Goal: Transaction & Acquisition: Purchase product/service

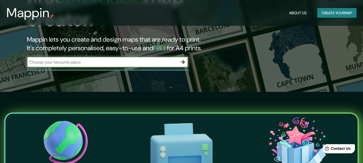
scroll to position [81, 0]
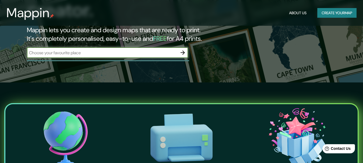
click at [102, 50] on input "text" at bounding box center [102, 53] width 151 height 6
paste input "25.6868078,-100.3168692"
type input "25.6868078,-100.3168692"
click at [184, 51] on icon "button" at bounding box center [183, 53] width 4 height 4
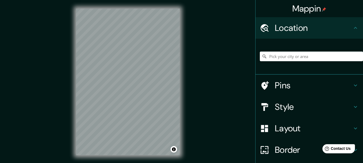
click at [347, 23] on h4 "Location" at bounding box center [313, 28] width 77 height 11
click at [273, 58] on input "Pick your city or area" at bounding box center [311, 57] width 103 height 10
type input "[GEOGRAPHIC_DATA], [GEOGRAPHIC_DATA][PERSON_NAME], [GEOGRAPHIC_DATA]"
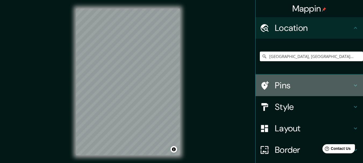
click at [304, 88] on h4 "Pins" at bounding box center [313, 85] width 77 height 11
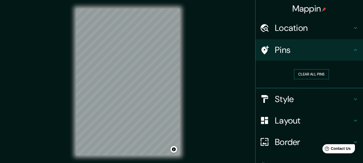
click at [307, 76] on button "Clear all pins" at bounding box center [311, 74] width 35 height 10
click at [305, 76] on button "Clear all pins" at bounding box center [311, 74] width 35 height 10
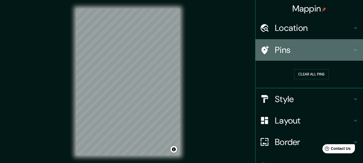
click at [296, 54] on h4 "Pins" at bounding box center [313, 50] width 77 height 11
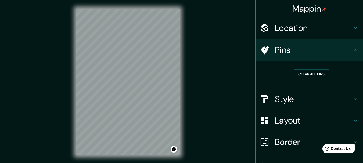
click at [292, 99] on h4 "Style" at bounding box center [313, 99] width 77 height 11
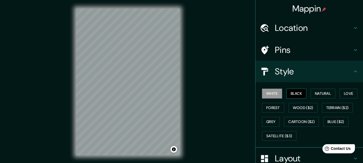
click at [291, 95] on button "Black" at bounding box center [297, 94] width 20 height 10
click at [269, 107] on button "Forest" at bounding box center [273, 108] width 22 height 10
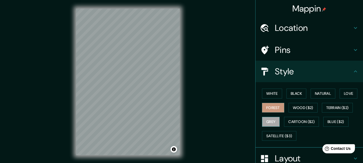
click at [268, 122] on button "Grey" at bounding box center [271, 122] width 18 height 10
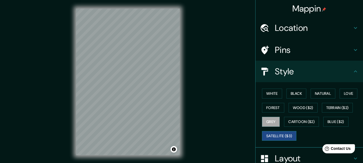
click at [284, 137] on button "Satellite ($3)" at bounding box center [279, 136] width 34 height 10
click at [333, 121] on button "Blue ($2)" at bounding box center [335, 122] width 25 height 10
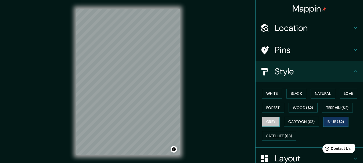
click at [272, 120] on button "Grey" at bounding box center [271, 122] width 18 height 10
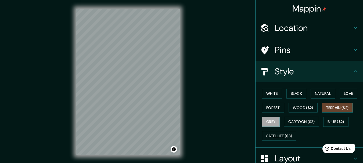
click at [330, 106] on button "Terrain ($2)" at bounding box center [337, 108] width 31 height 10
click at [311, 106] on button "Wood ($2)" at bounding box center [303, 108] width 29 height 10
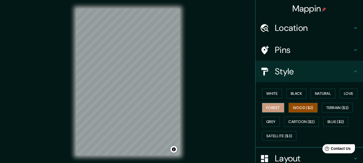
click at [266, 106] on button "Forest" at bounding box center [273, 108] width 22 height 10
click at [302, 105] on button "Wood ($2)" at bounding box center [303, 108] width 29 height 10
click at [318, 94] on button "Natural" at bounding box center [323, 94] width 25 height 10
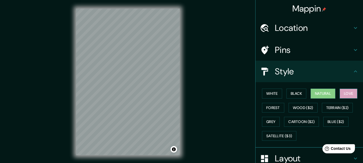
click at [347, 94] on button "Love" at bounding box center [349, 94] width 18 height 10
click at [289, 95] on button "Black" at bounding box center [297, 94] width 20 height 10
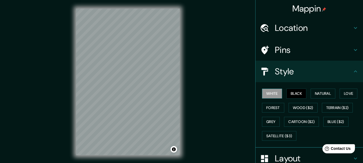
click at [265, 94] on button "White" at bounding box center [272, 94] width 20 height 10
click at [318, 95] on button "Natural" at bounding box center [323, 94] width 25 height 10
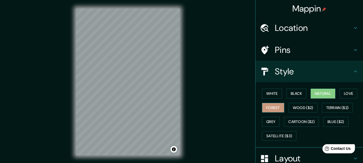
click at [272, 108] on button "Forest" at bounding box center [273, 108] width 22 height 10
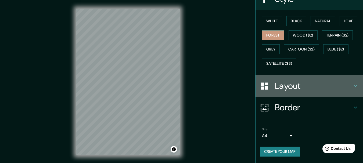
click at [303, 84] on h4 "Layout" at bounding box center [313, 86] width 77 height 11
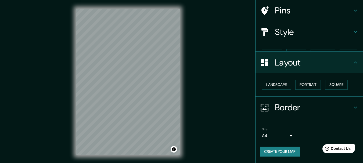
scroll to position [30, 0]
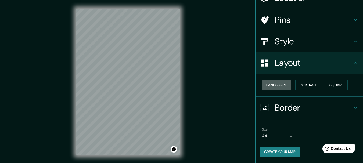
click at [280, 85] on button "Landscape" at bounding box center [276, 85] width 29 height 10
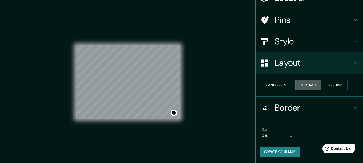
click at [305, 84] on button "Portrait" at bounding box center [308, 85] width 26 height 10
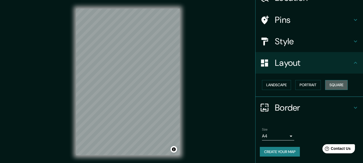
click at [328, 87] on button "Square" at bounding box center [336, 85] width 23 height 10
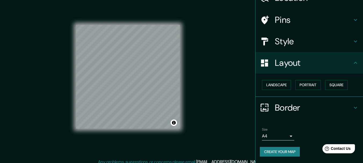
scroll to position [9, 0]
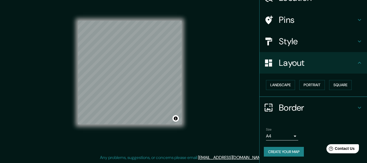
click at [287, 135] on body "Mappin Location [GEOGRAPHIC_DATA], [GEOGRAPHIC_DATA][PERSON_NAME], [GEOGRAPHIC_…" at bounding box center [183, 72] width 367 height 163
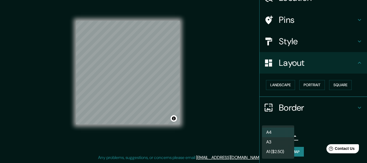
click at [279, 152] on li "A1 ($2.50)" at bounding box center [278, 152] width 32 height 10
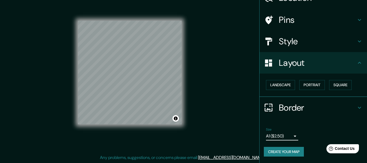
click at [278, 138] on body "Mappin Location [GEOGRAPHIC_DATA], [GEOGRAPHIC_DATA][PERSON_NAME], [GEOGRAPHIC_…" at bounding box center [183, 72] width 367 height 163
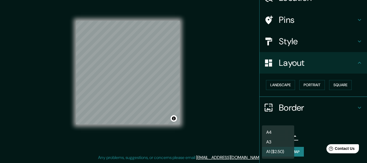
click at [274, 142] on li "A3" at bounding box center [278, 142] width 32 height 10
type input "a4"
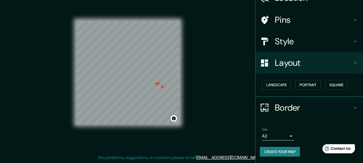
click at [298, 18] on h4 "Pins" at bounding box center [313, 20] width 77 height 11
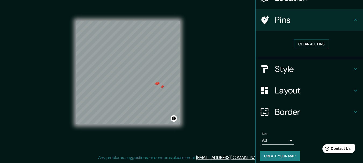
drag, startPoint x: 302, startPoint y: 38, endPoint x: 307, endPoint y: 42, distance: 6.7
click at [303, 38] on div "Clear all pins" at bounding box center [311, 44] width 103 height 19
click at [308, 44] on button "Clear all pins" at bounding box center [311, 44] width 35 height 10
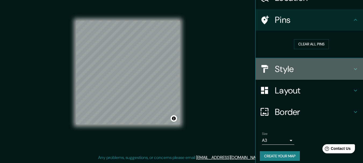
click at [304, 63] on div "Style" at bounding box center [310, 69] width 108 height 22
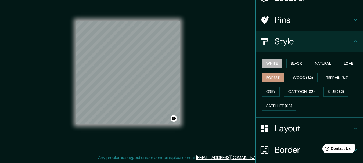
click at [274, 68] on button "White" at bounding box center [272, 64] width 20 height 10
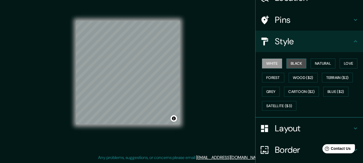
click at [290, 65] on button "Black" at bounding box center [297, 64] width 20 height 10
click at [275, 66] on button "White" at bounding box center [272, 64] width 20 height 10
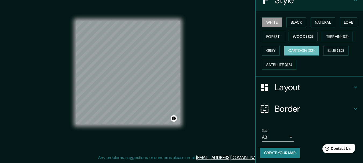
scroll to position [73, 0]
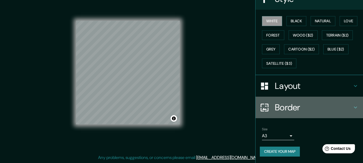
click at [275, 111] on h4 "Border" at bounding box center [313, 107] width 77 height 11
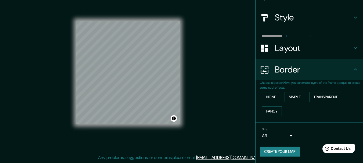
scroll to position [45, 0]
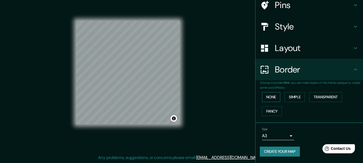
click at [271, 96] on button "None" at bounding box center [271, 97] width 18 height 10
click at [290, 94] on button "Simple" at bounding box center [295, 97] width 20 height 10
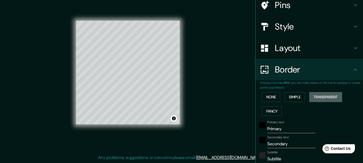
click at [323, 99] on button "Transparent" at bounding box center [325, 97] width 33 height 10
click at [269, 109] on button "Fancy" at bounding box center [272, 111] width 20 height 10
click at [267, 96] on button "None" at bounding box center [271, 97] width 18 height 10
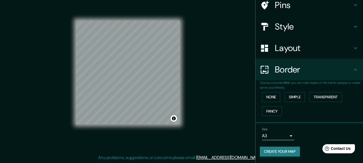
click at [282, 149] on button "Create your map" at bounding box center [280, 152] width 40 height 10
